Goal: Transaction & Acquisition: Book appointment/travel/reservation

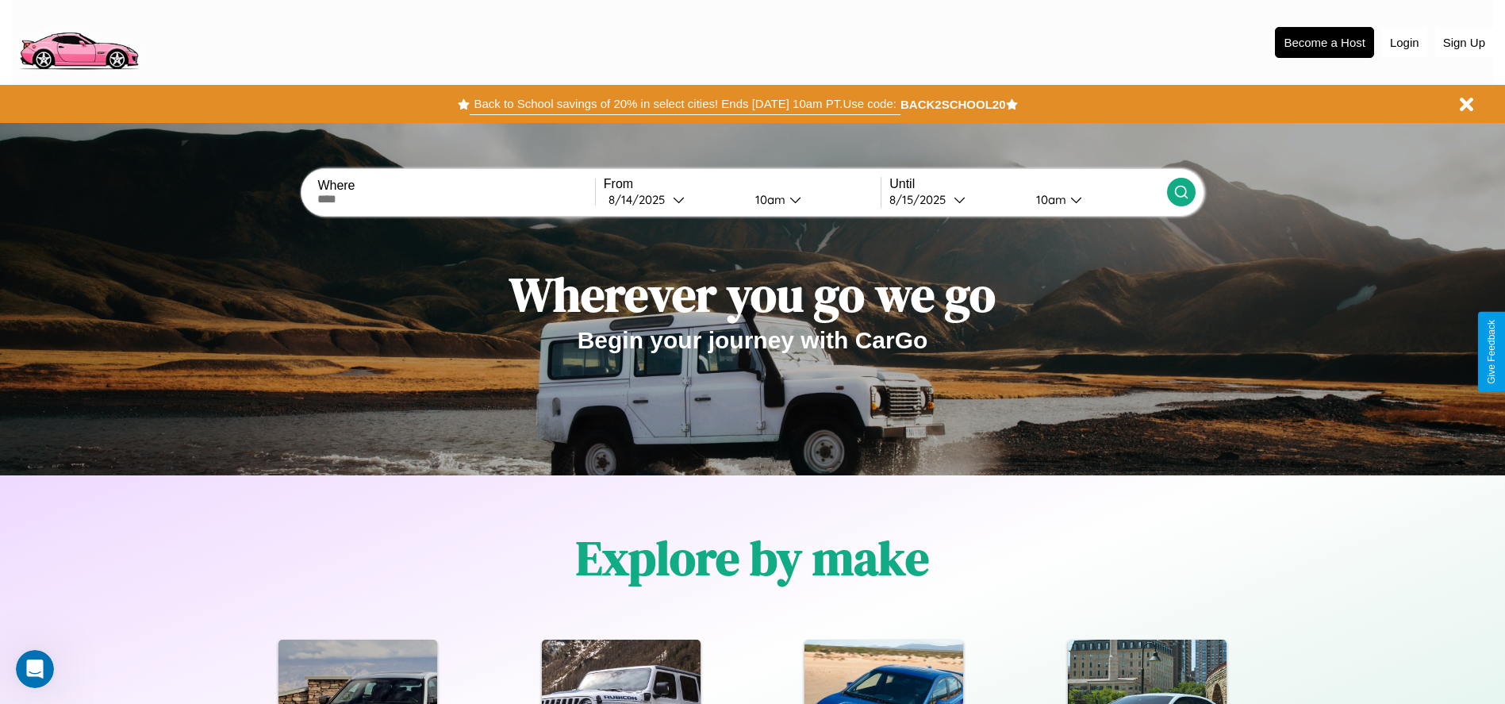
click at [685, 104] on button "Back to School savings of 20% in select cities! Ends [DATE] 10am PT. Use code:" at bounding box center [685, 104] width 430 height 22
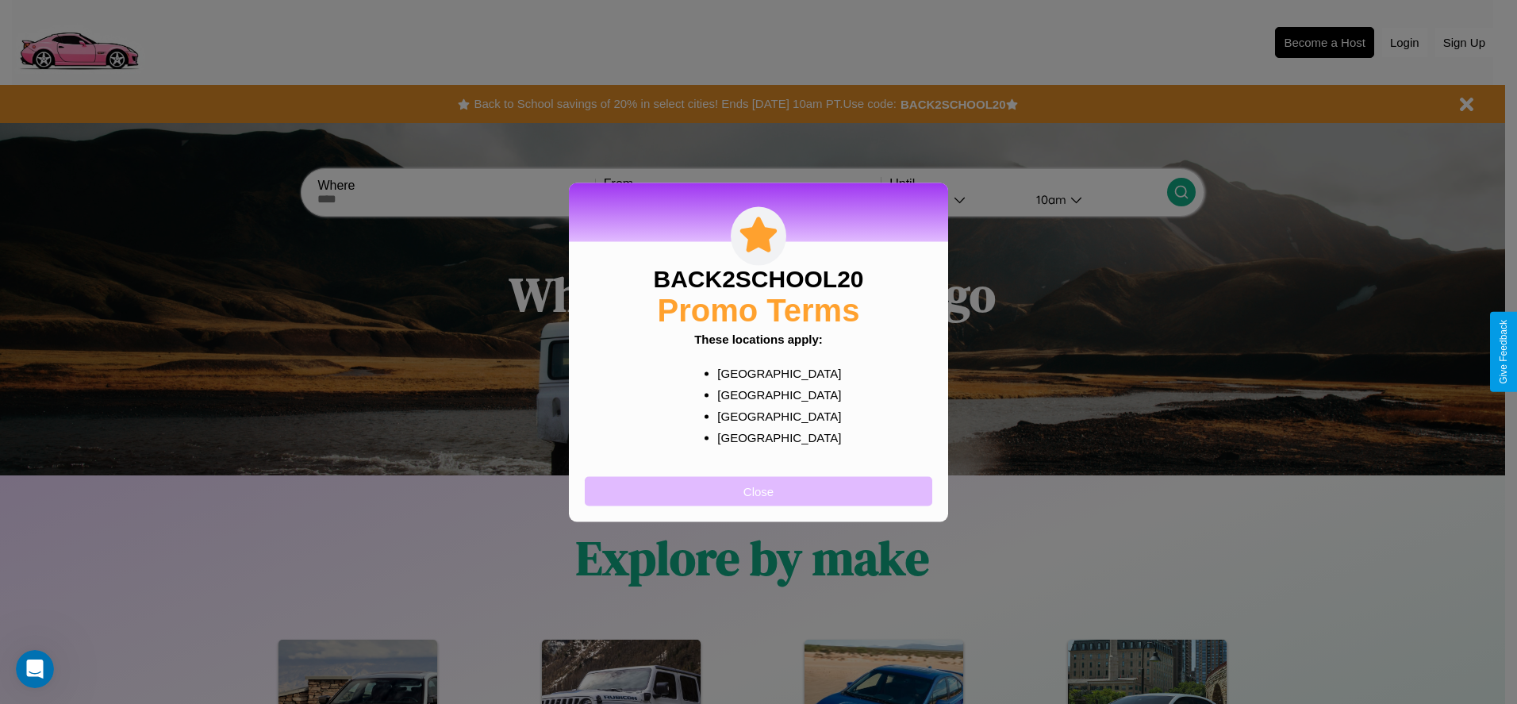
click at [758, 490] on button "Close" at bounding box center [758, 490] width 347 height 29
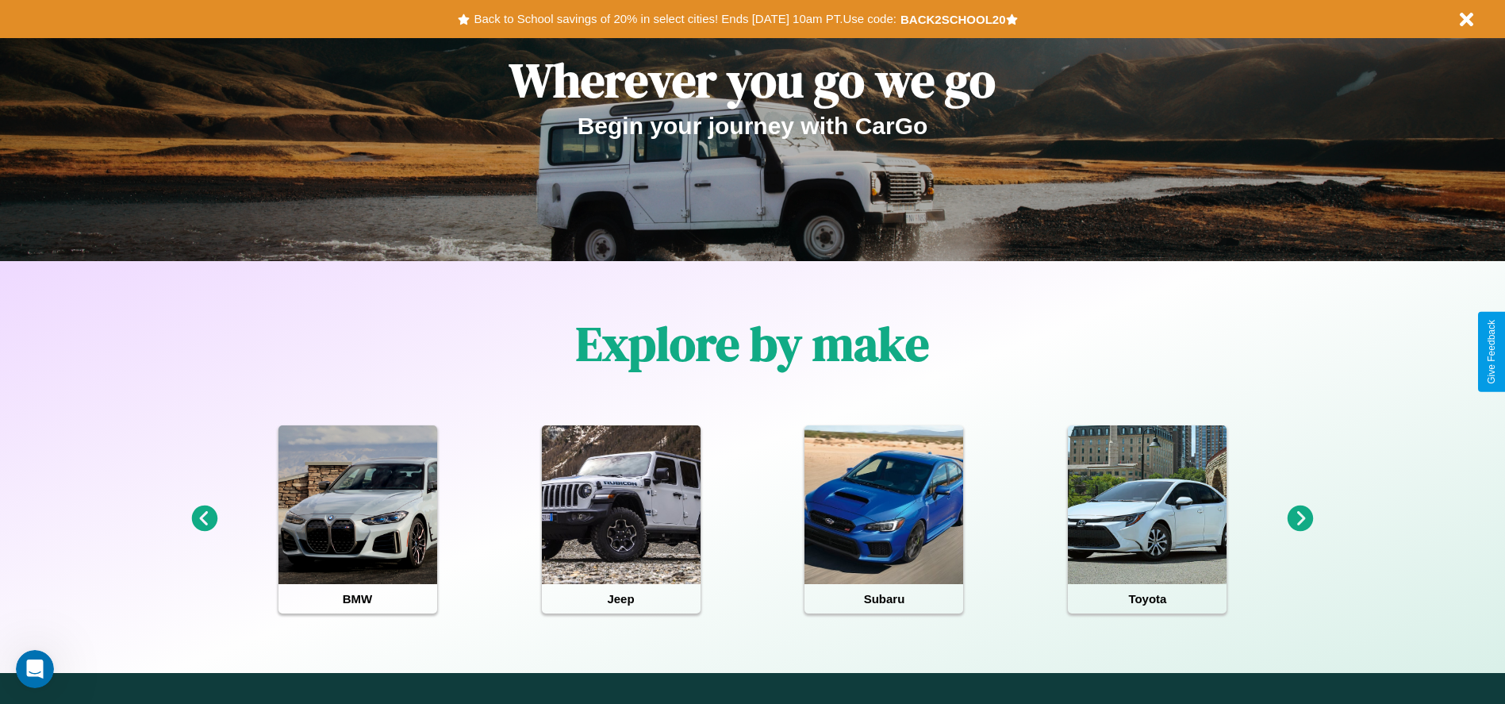
scroll to position [329, 0]
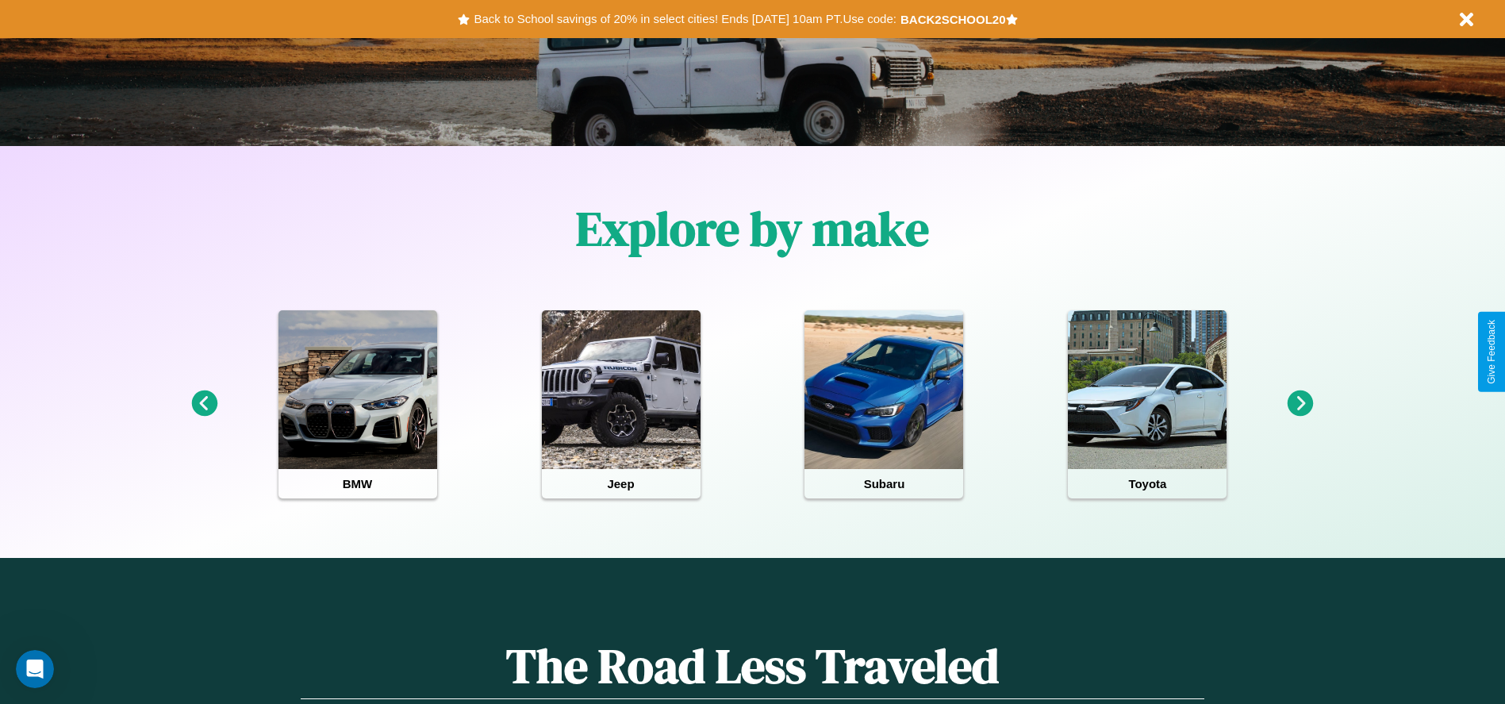
click at [1300, 404] on icon at bounding box center [1301, 403] width 26 height 26
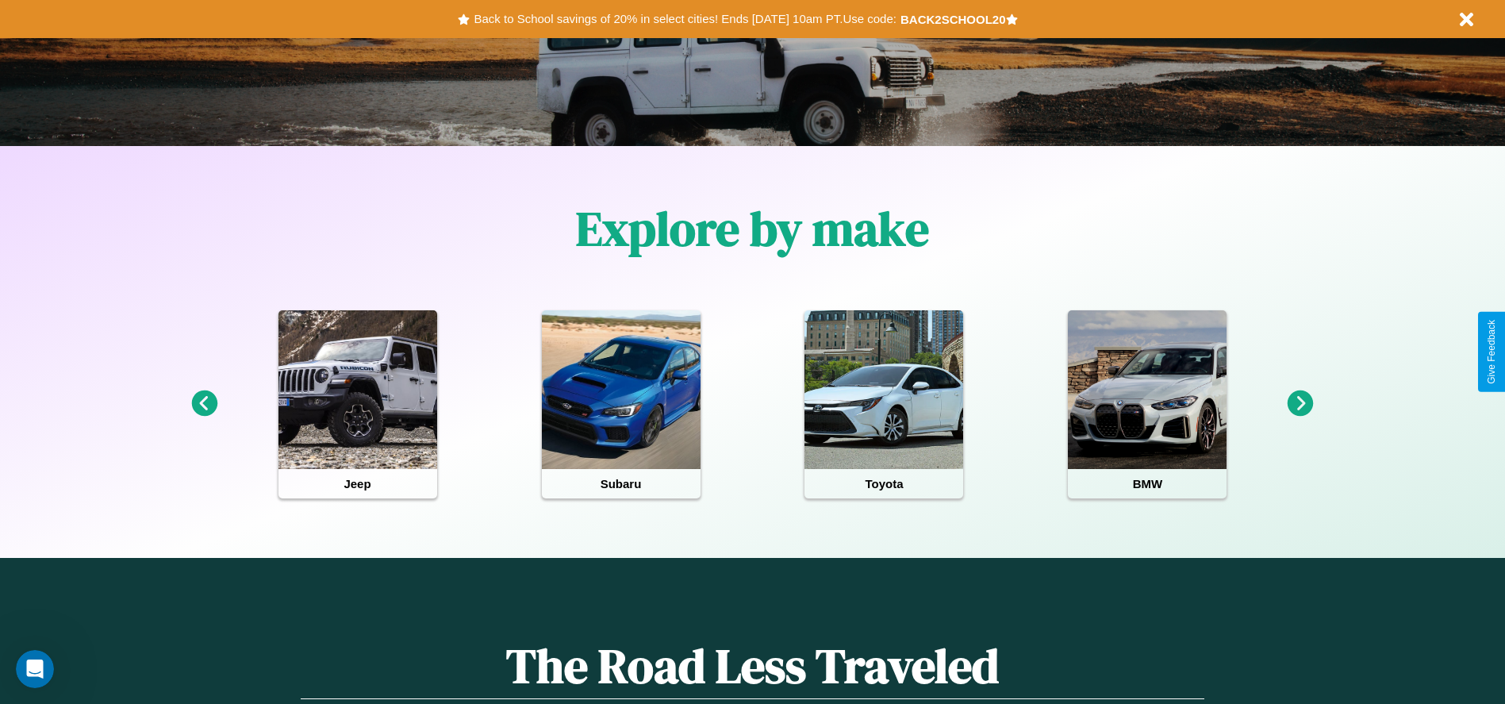
click at [1300, 404] on icon at bounding box center [1301, 403] width 26 height 26
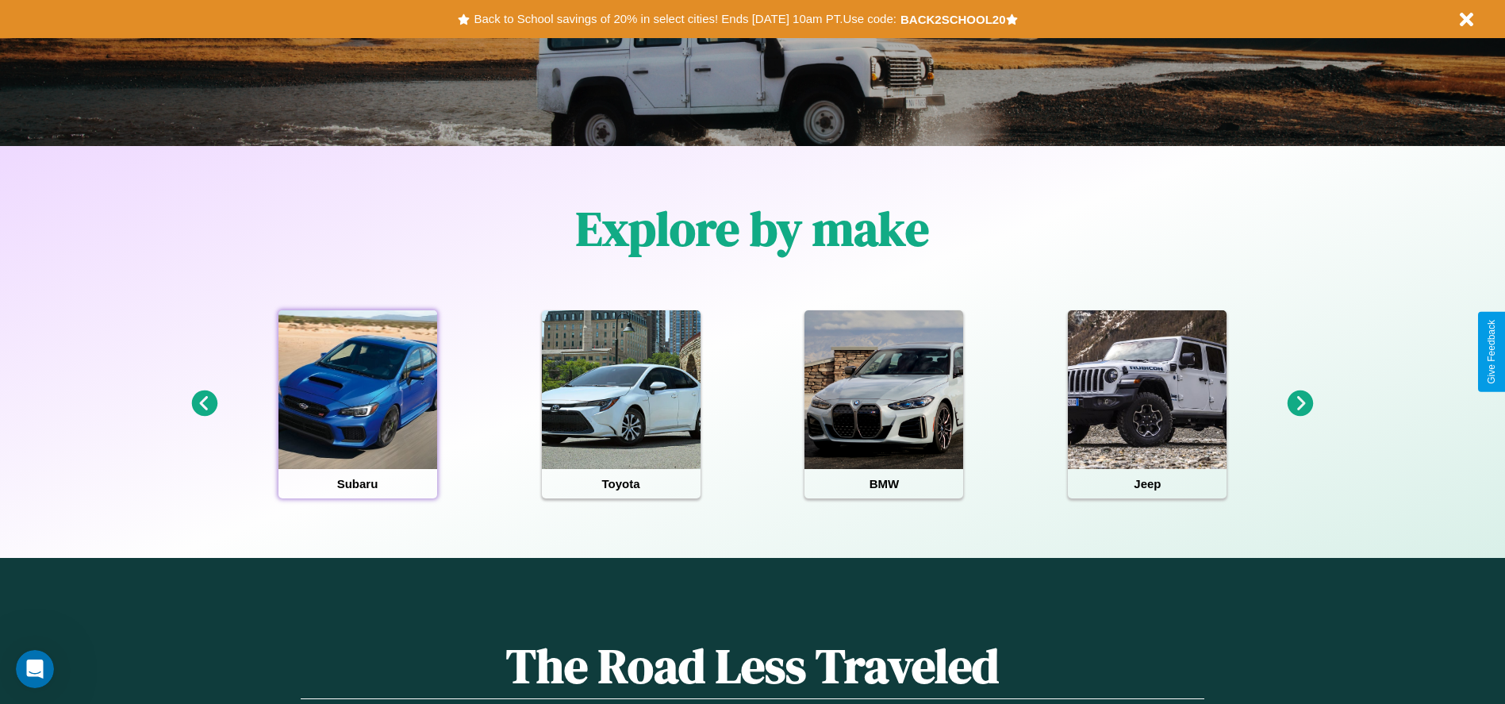
click at [357, 404] on div at bounding box center [357, 389] width 159 height 159
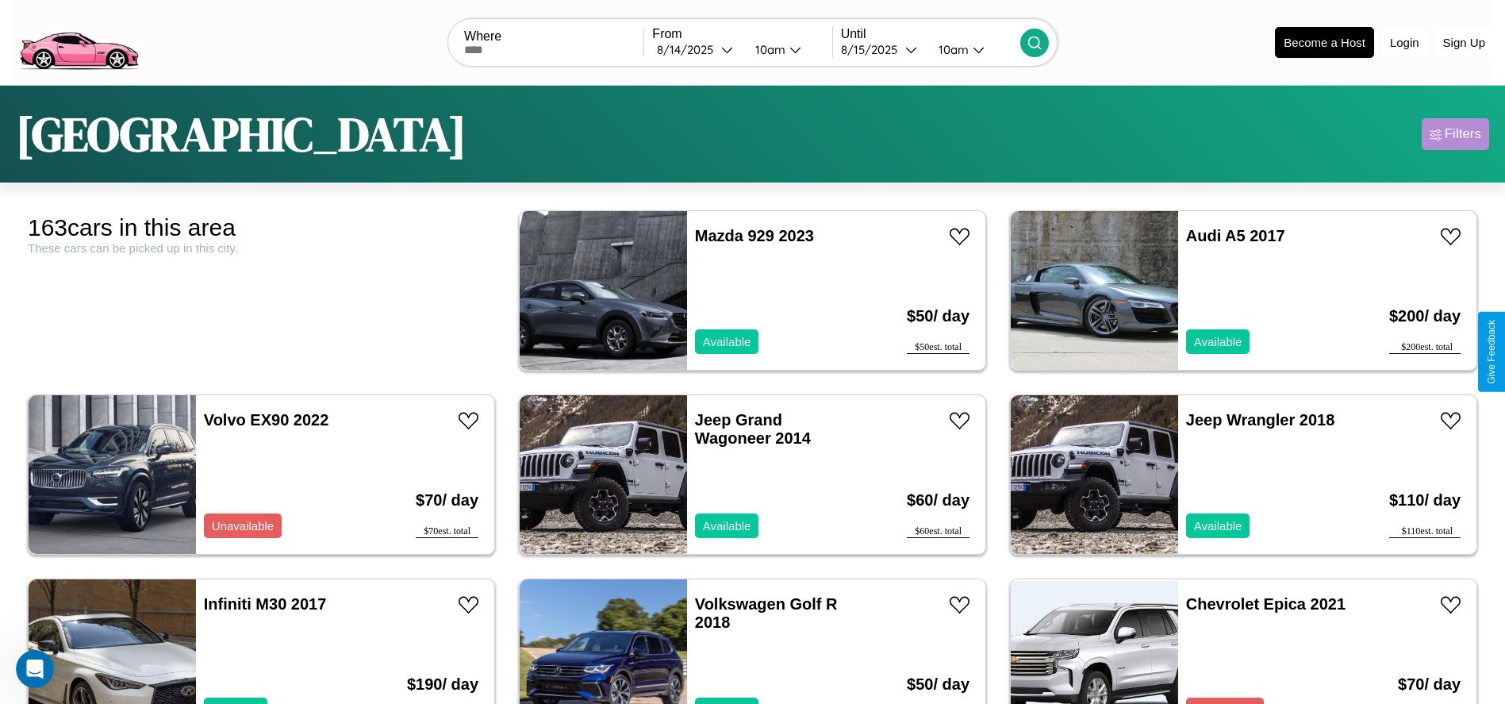
click at [1455, 134] on div "Filters" at bounding box center [1463, 134] width 36 height 16
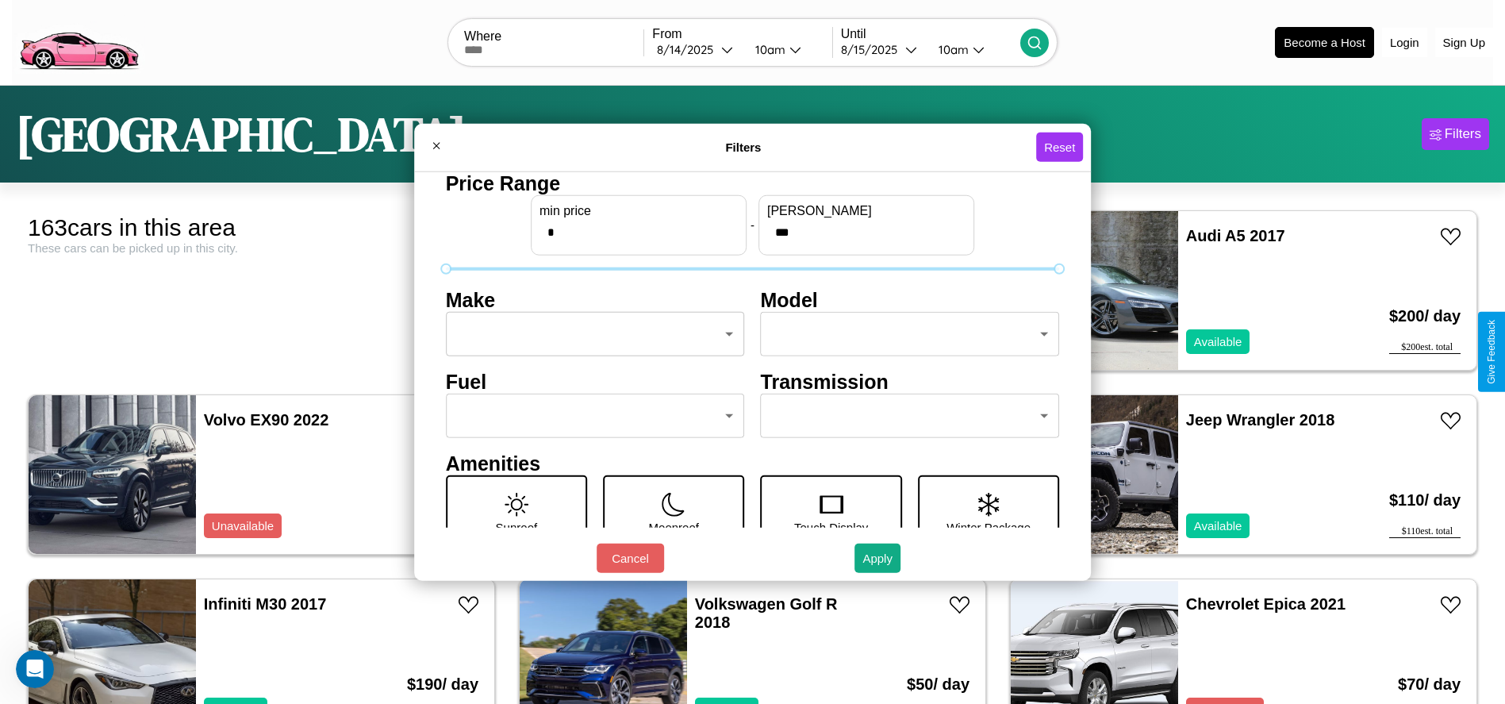
click at [590, 334] on body "CarGo Where From [DATE] 10am Until [DATE] 10am Become a Host Login Sign Up Lond…" at bounding box center [752, 401] width 1505 height 802
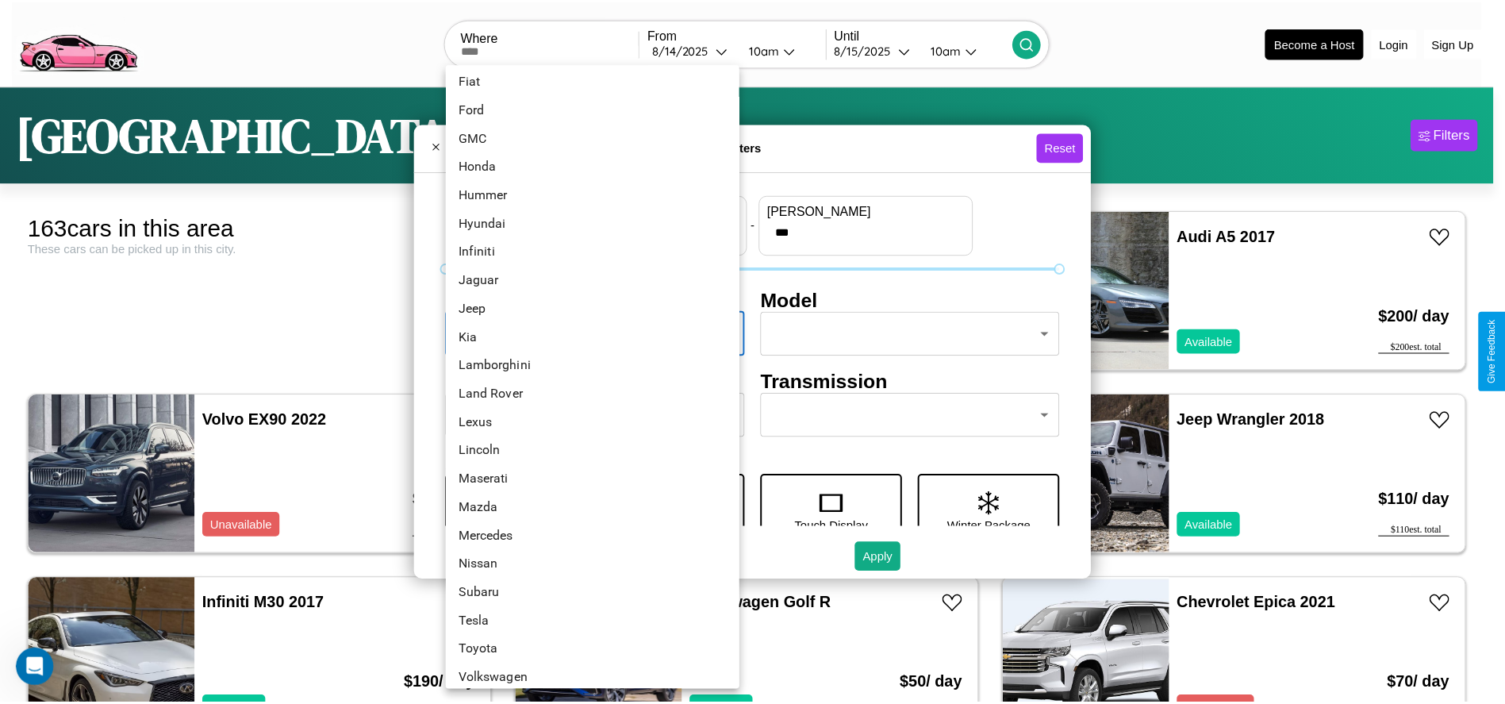
scroll to position [413, 0]
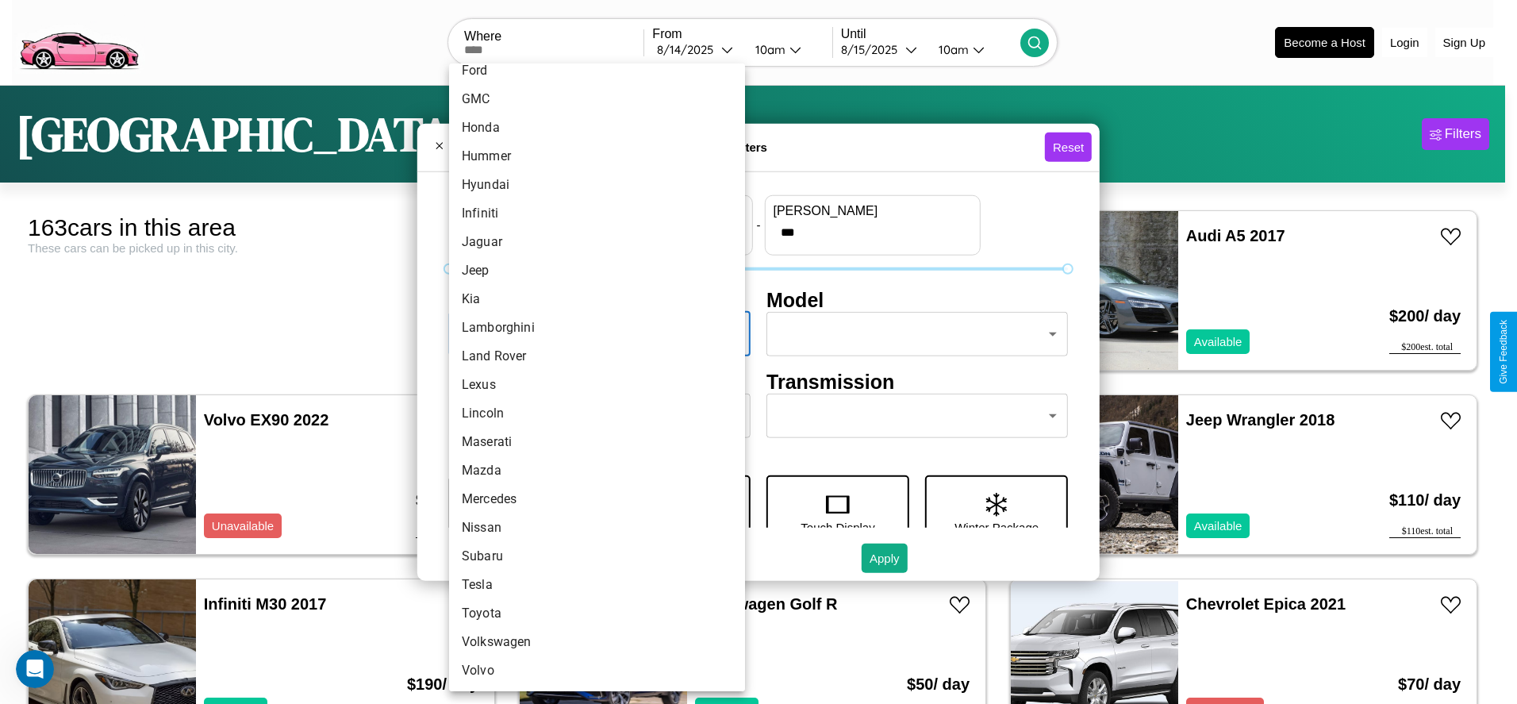
click at [591, 413] on li "Lincoln" at bounding box center [597, 413] width 296 height 29
type input "*******"
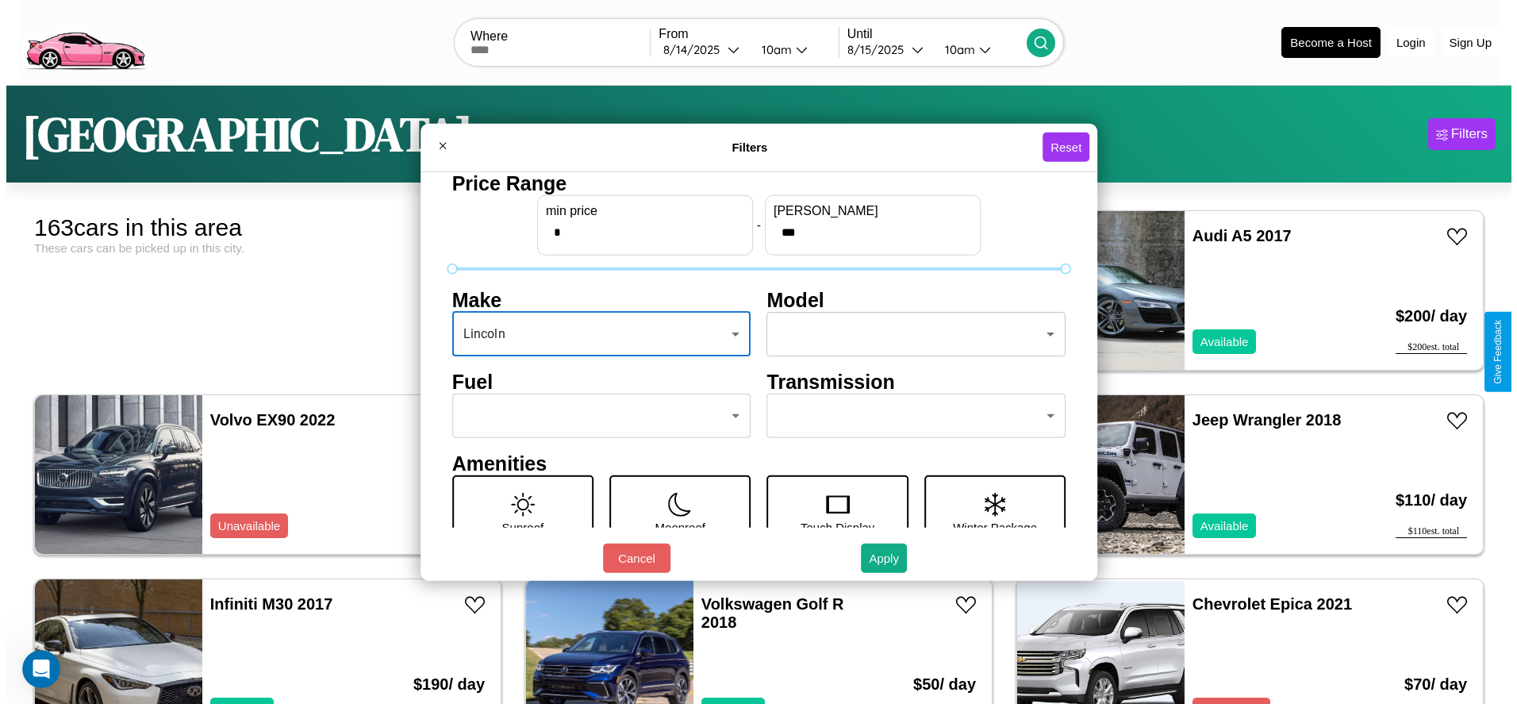
scroll to position [67, 0]
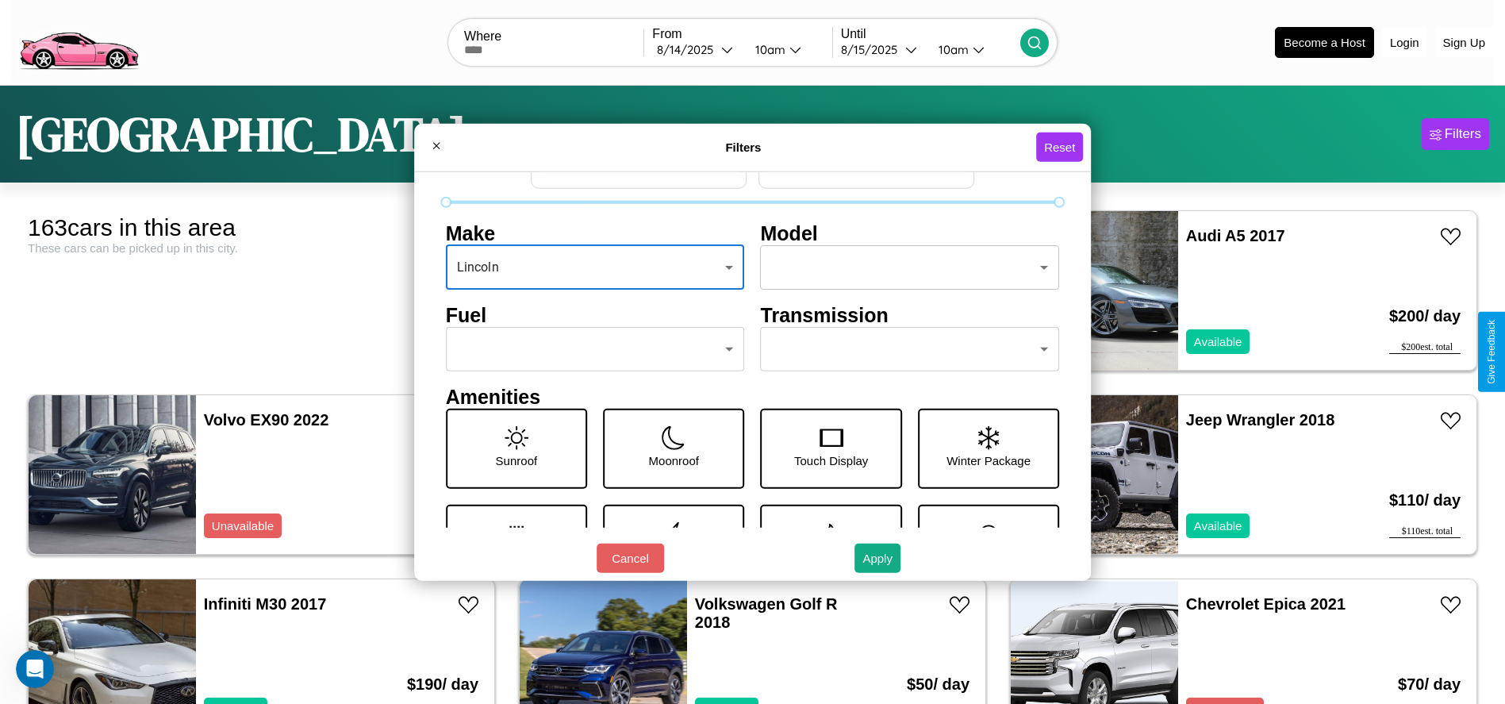
click at [902, 349] on body "CarGo Where From [DATE] 10am Until [DATE] 10am Become a Host Login Sign Up Lond…" at bounding box center [752, 401] width 1505 height 802
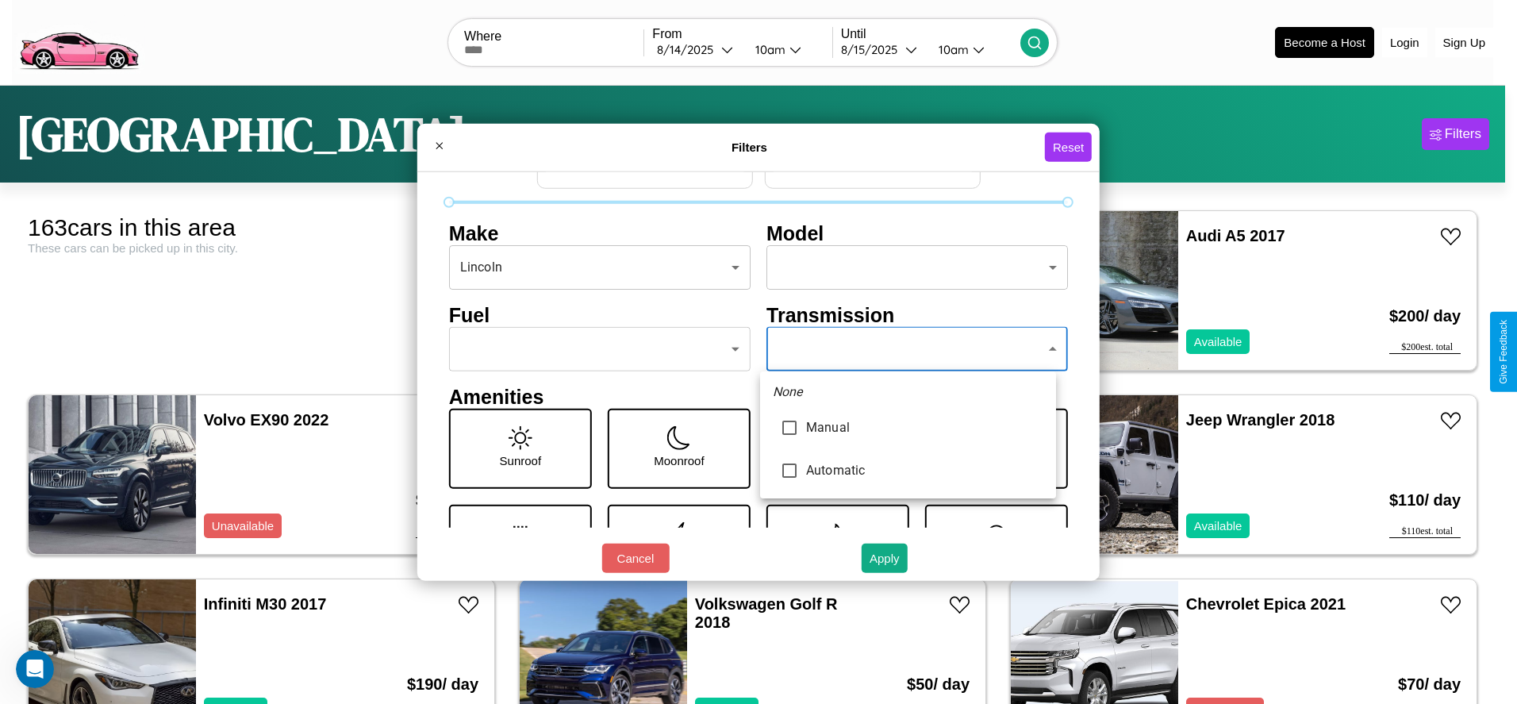
type input "******"
click at [908, 349] on div at bounding box center [758, 352] width 1517 height 704
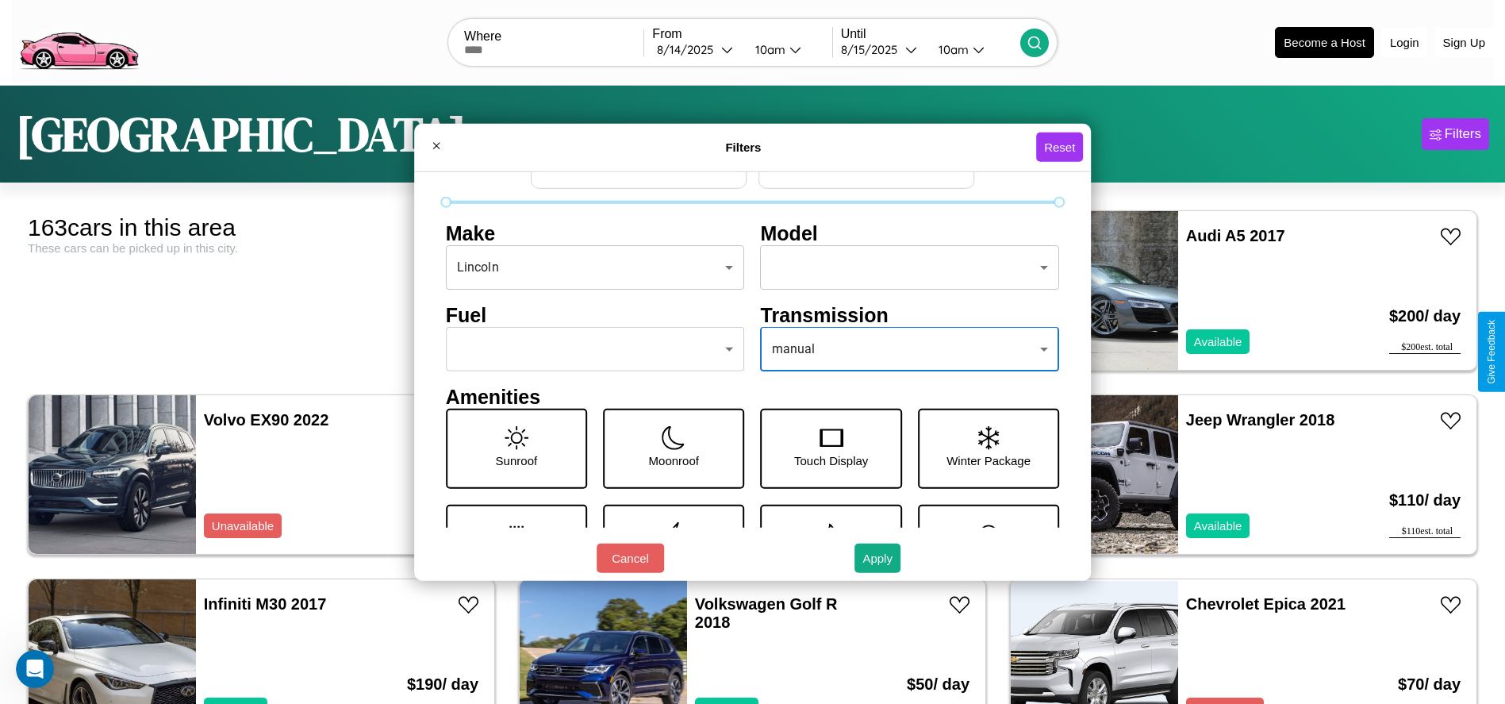
click at [590, 349] on body "CarGo Where From [DATE] 10am Until [DATE] 10am Become a Host Login Sign Up Lond…" at bounding box center [752, 401] width 1505 height 802
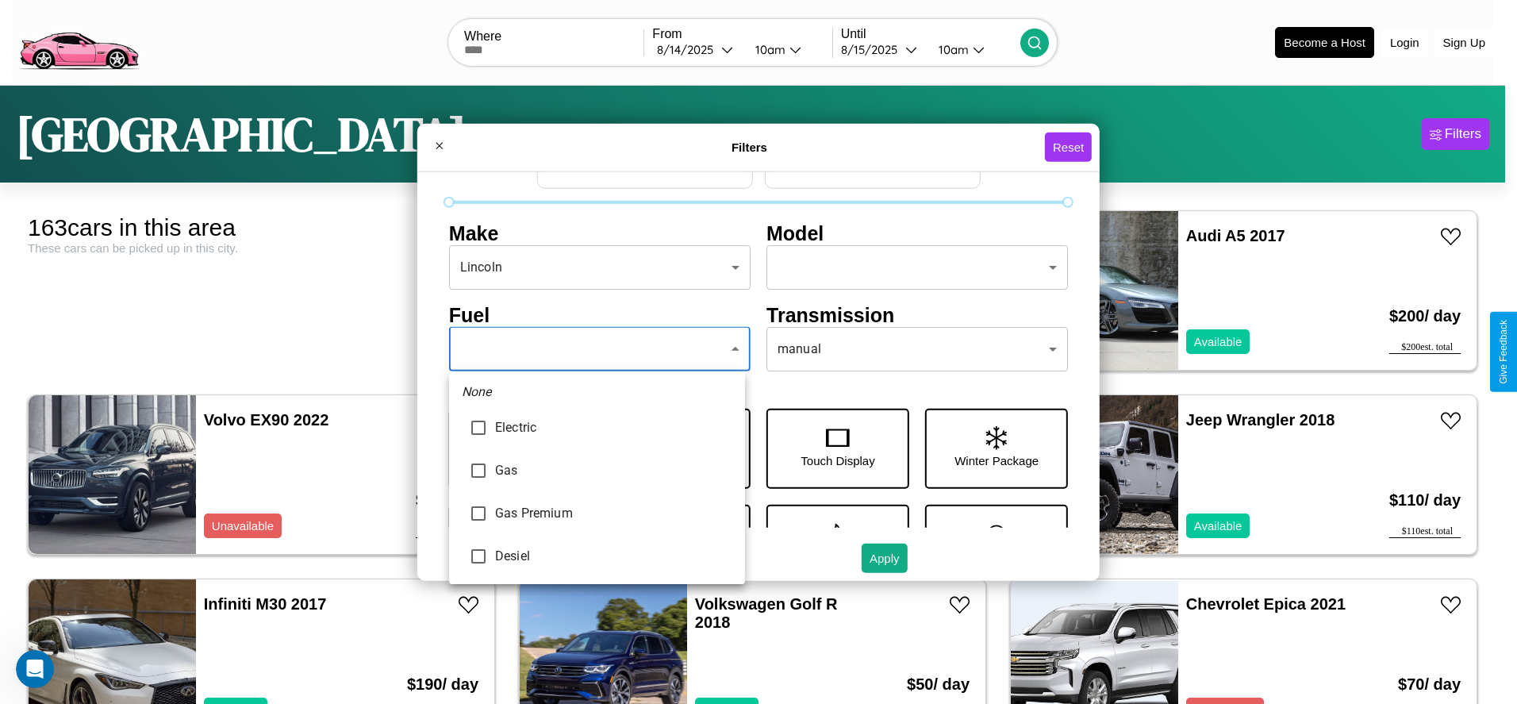
type input "******"
click at [597, 349] on div at bounding box center [758, 352] width 1517 height 704
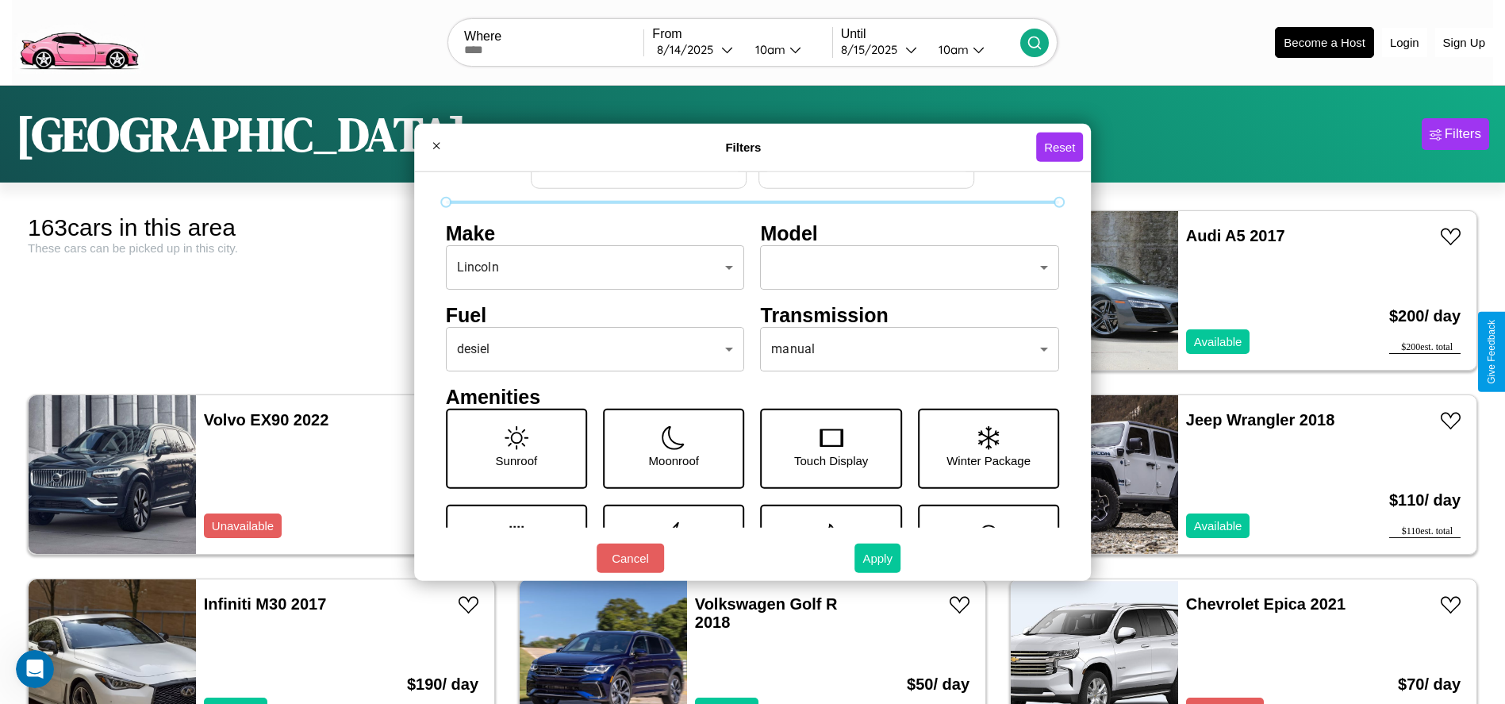
click at [878, 558] on button "Apply" at bounding box center [877, 557] width 46 height 29
